Goal: Task Accomplishment & Management: Use online tool/utility

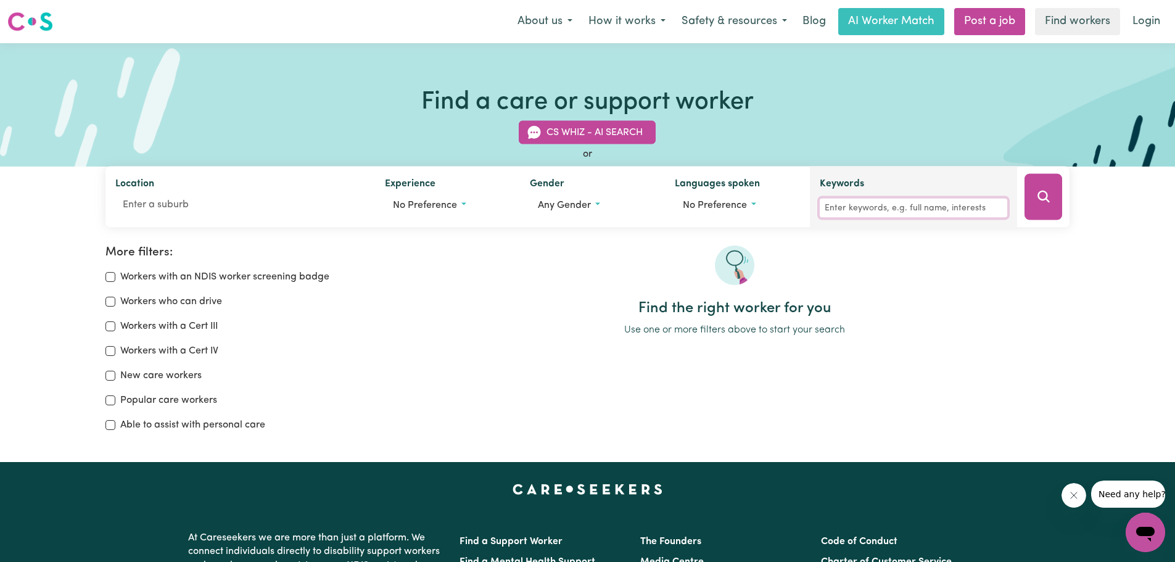
click at [891, 209] on input "Keywords" at bounding box center [914, 208] width 188 height 19
type input "cleaner"
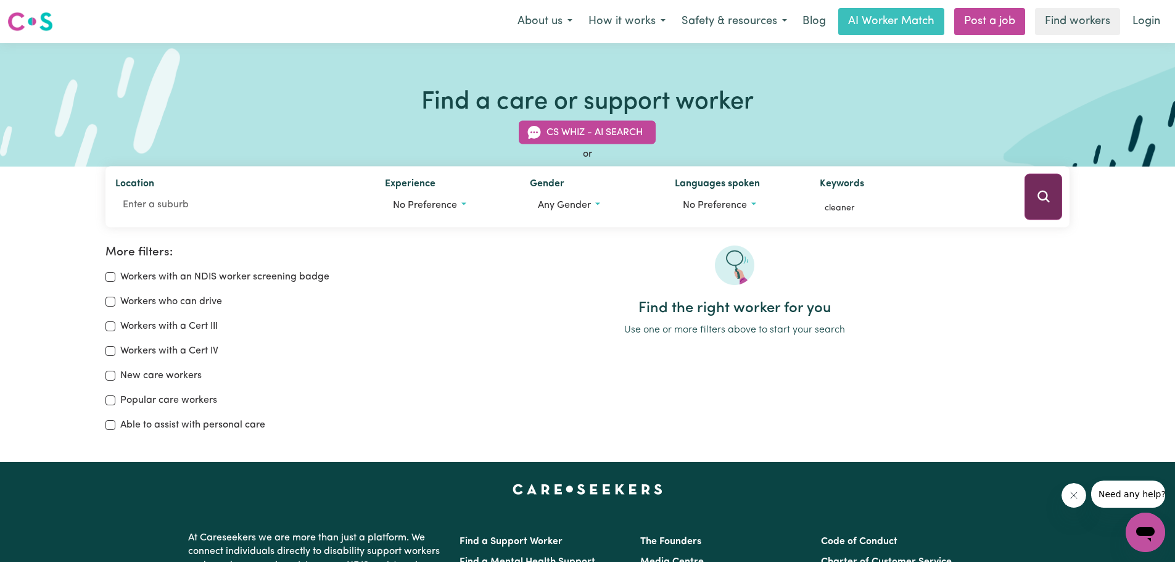
click at [1027, 203] on button "Search" at bounding box center [1044, 197] width 38 height 46
